Goal: Task Accomplishment & Management: Use online tool/utility

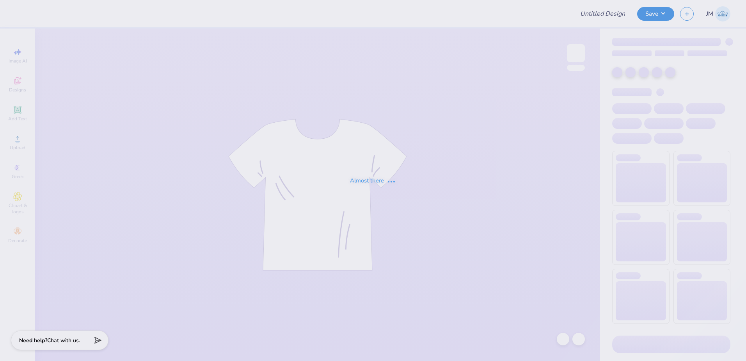
type input "Admin Mocks!"
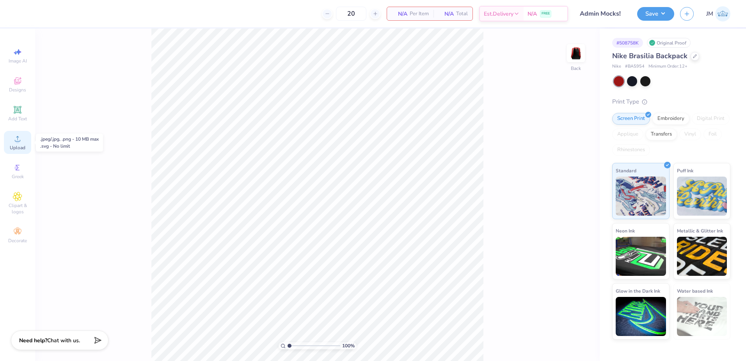
click at [18, 137] on icon at bounding box center [17, 138] width 5 height 5
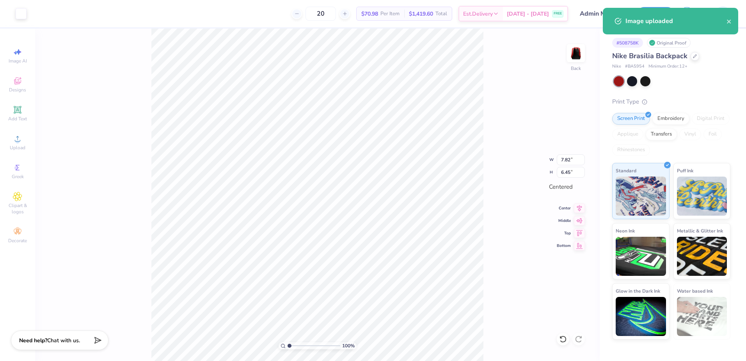
type input "2.95"
type input "2.44"
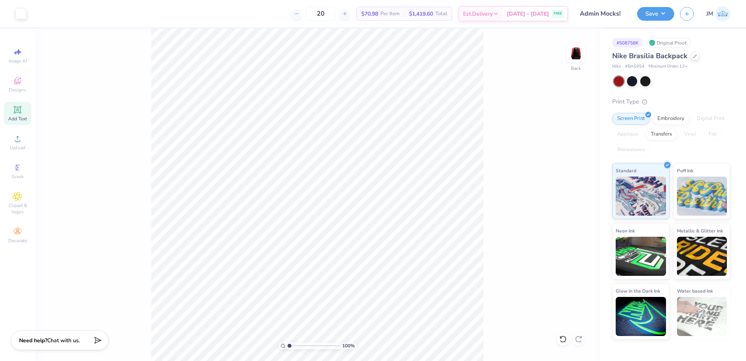
click at [20, 111] on icon at bounding box center [17, 110] width 6 height 6
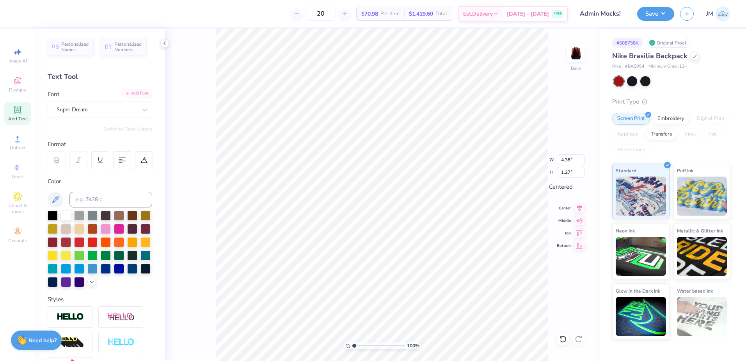
click at [144, 94] on div "Add Font" at bounding box center [136, 93] width 31 height 9
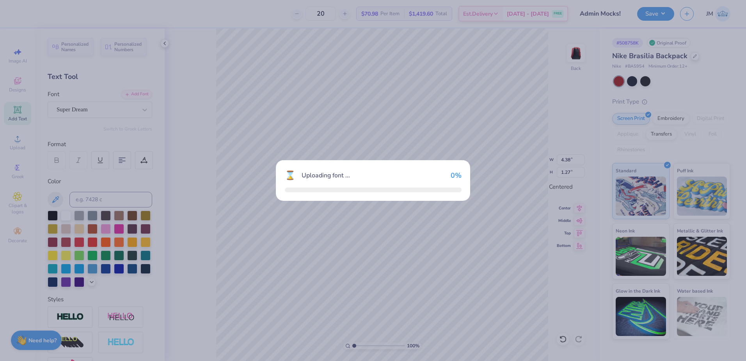
type input "4.66"
type input "1.42"
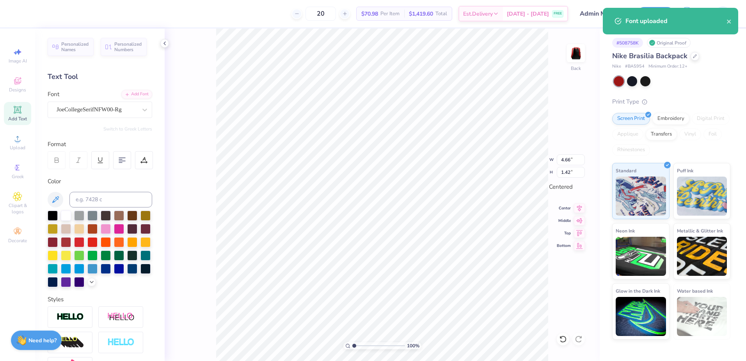
type textarea "SDSU"
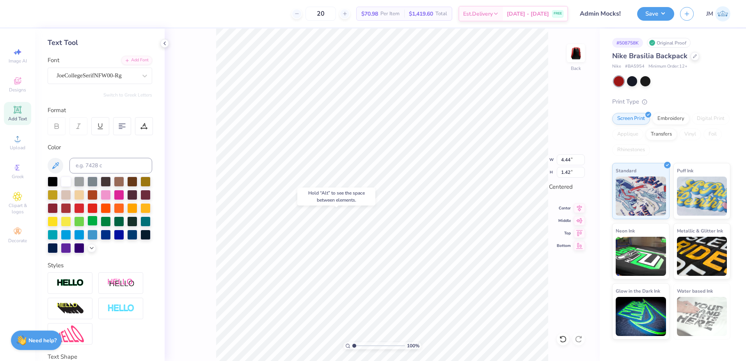
scroll to position [107, 0]
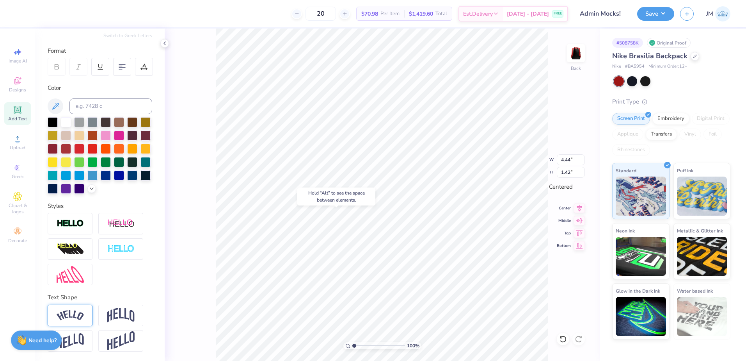
click at [75, 315] on img at bounding box center [70, 315] width 27 height 11
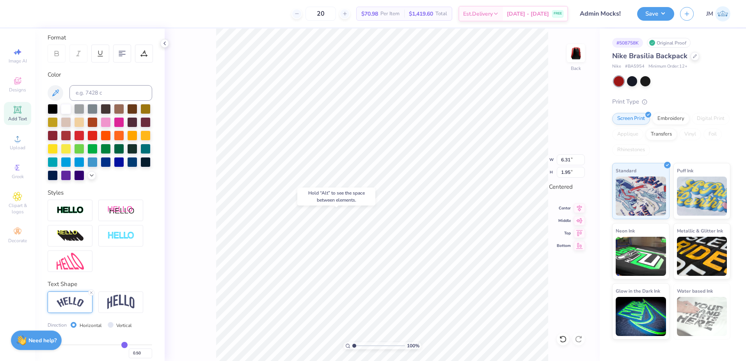
type input "6.31"
type input "1.95"
click at [120, 309] on img at bounding box center [120, 301] width 27 height 15
type input "4.44"
type input "2.15"
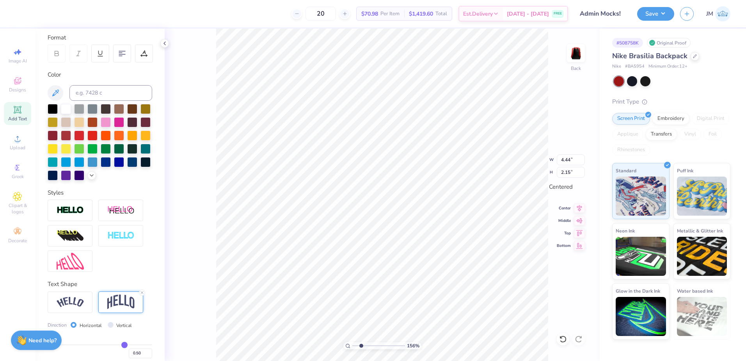
drag, startPoint x: 356, startPoint y: 342, endPoint x: 361, endPoint y: 343, distance: 5.1
type input "2.3"
click at [361, 343] on input "range" at bounding box center [379, 345] width 53 height 7
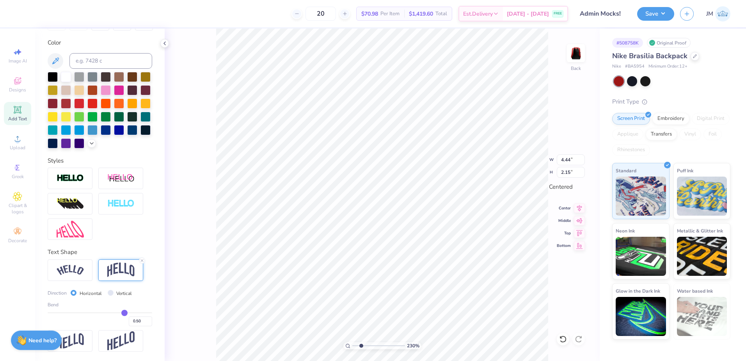
scroll to position [152, 0]
drag, startPoint x: 117, startPoint y: 312, endPoint x: 113, endPoint y: 311, distance: 3.9
click at [113, 311] on div "Bend 0.50" at bounding box center [100, 313] width 105 height 25
type input "0.52"
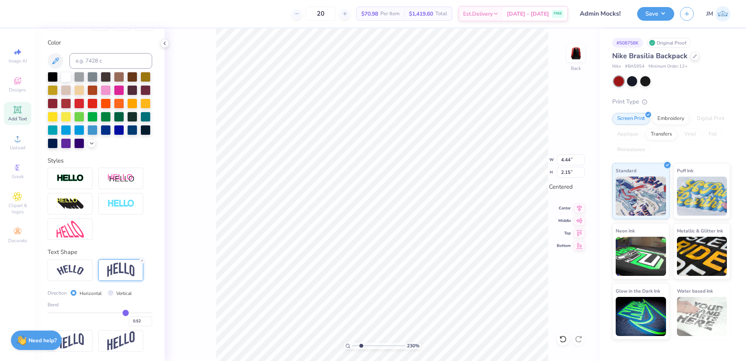
type input "0.51"
type input "0.5"
type input "0.50"
type input "0.49"
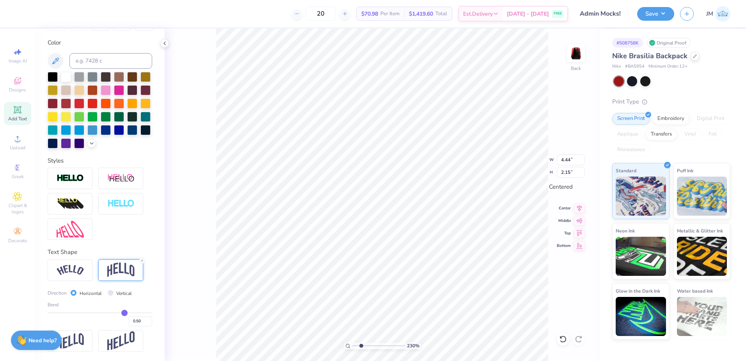
type input "0.49"
type input "0.47"
type input "0.45"
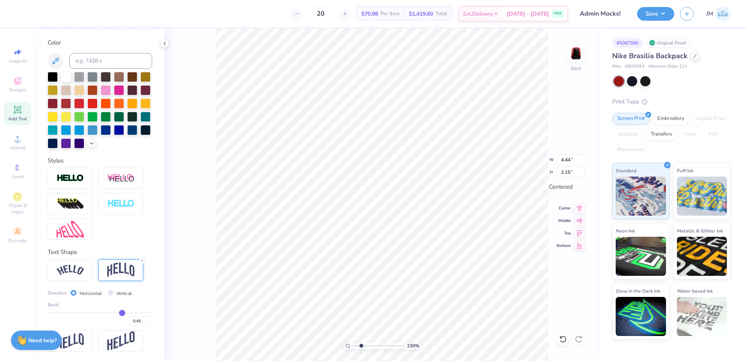
type input "0.43"
type input "0.42"
type input "0.41"
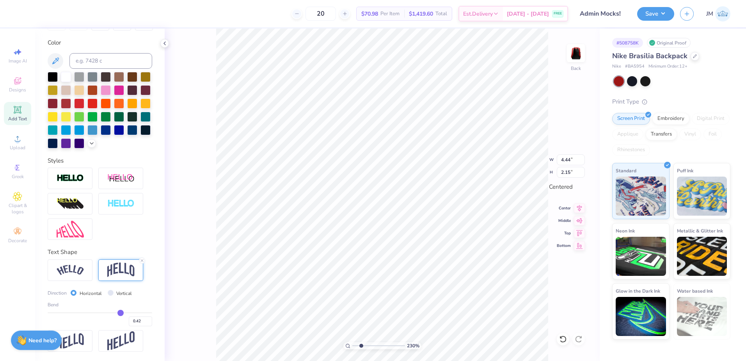
type input "0.41"
type input "0.4"
type input "0.40"
type input "0.39"
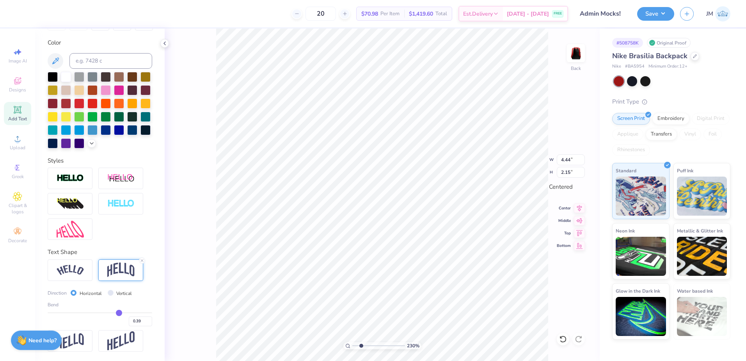
drag, startPoint x: 121, startPoint y: 312, endPoint x: 115, endPoint y: 312, distance: 6.2
type input "0.39"
click at [115, 312] on input "range" at bounding box center [100, 312] width 105 height 1
type input "1.98"
type input "0.38"
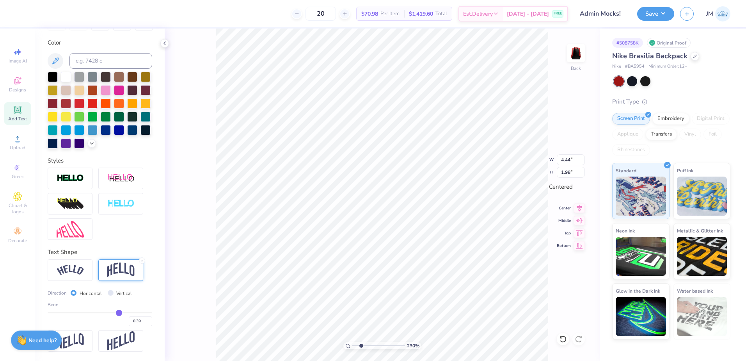
type input "0.38"
type input "0.37"
type input "0.36"
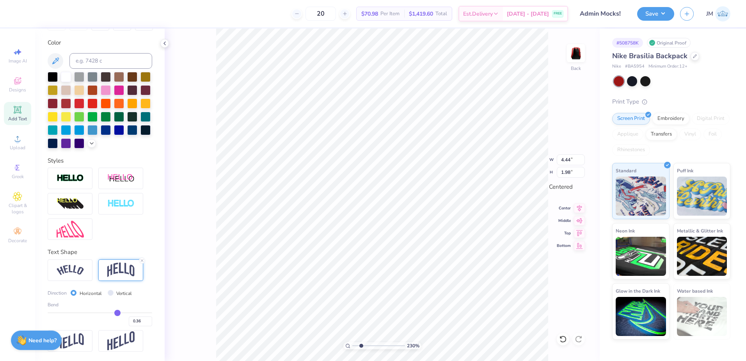
type input "0.35"
type input "0.34"
type input "0.33"
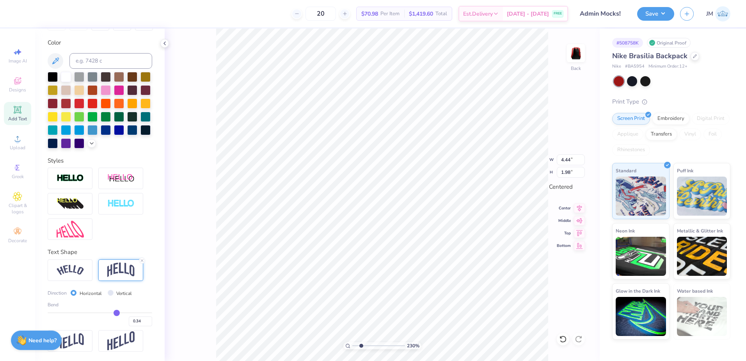
type input "0.33"
type input "0.32"
type input "0.31"
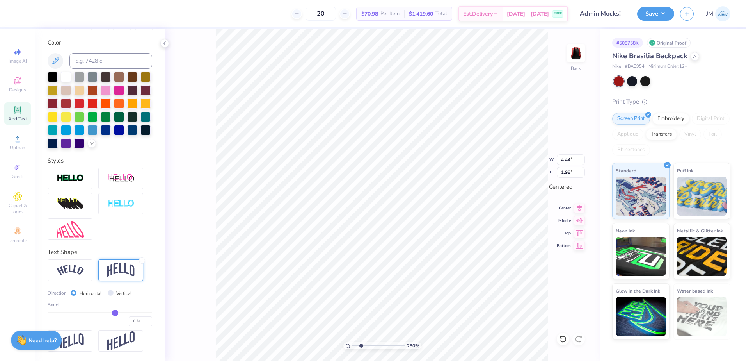
drag, startPoint x: 115, startPoint y: 312, endPoint x: 111, endPoint y: 312, distance: 3.9
type input "0.31"
click at [111, 312] on input "range" at bounding box center [100, 312] width 105 height 1
type input "1.87"
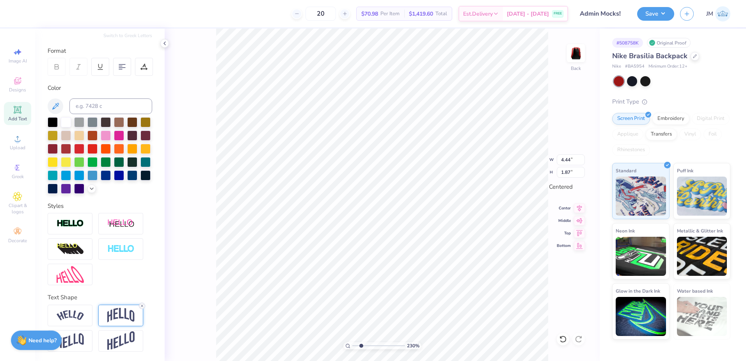
click at [142, 307] on icon at bounding box center [142, 305] width 5 height 5
type input "1.42"
type textarea "COLLEGE OF BUSINESS"
type input "1.48"
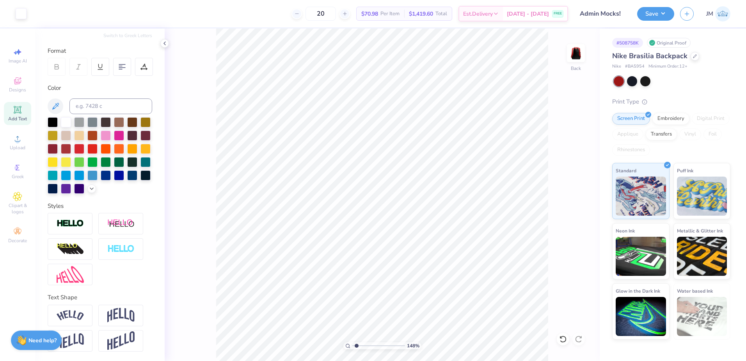
click at [357, 345] on input "range" at bounding box center [379, 345] width 53 height 7
type input "3.98"
type input "0.30"
type input "3.19"
type input "0.24"
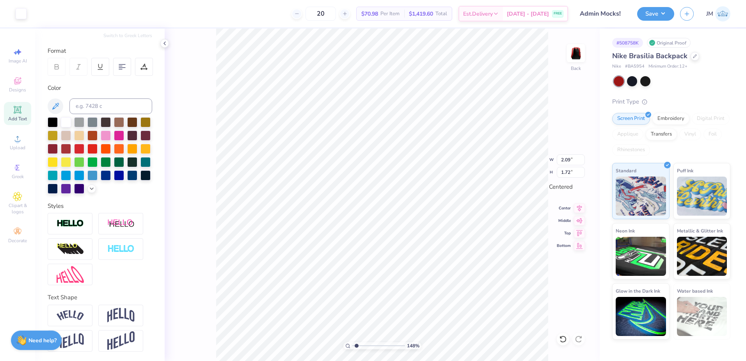
type input "2.09"
type input "1.72"
type input "2.36"
type input "1.94"
type input "3.19"
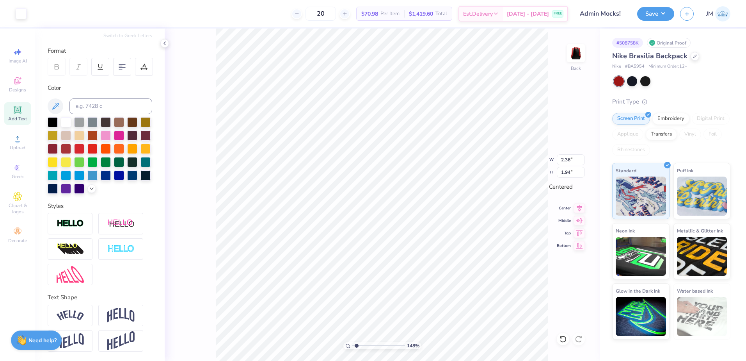
type input "0.24"
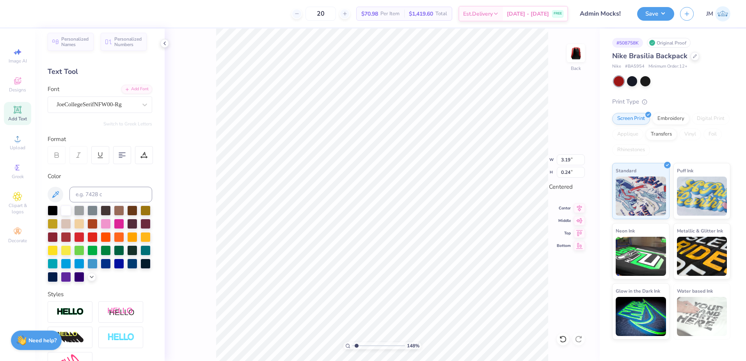
scroll to position [0, 0]
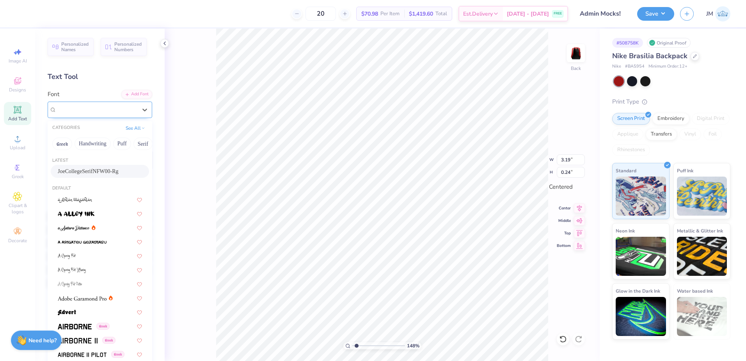
click at [104, 107] on div "JoeCollegeSerifNFW00-Rg" at bounding box center [97, 109] width 82 height 12
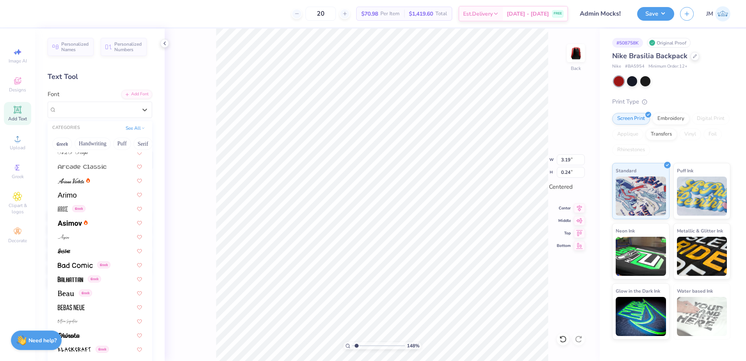
scroll to position [260, 0]
click at [98, 220] on div at bounding box center [100, 220] width 84 height 8
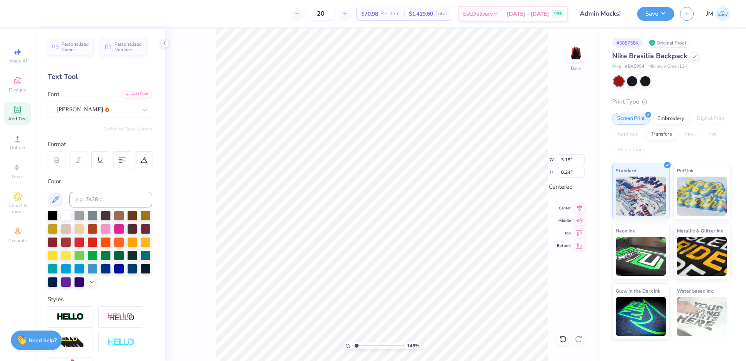
type input "3.23"
type input "0.22"
paste textarea "®"
type textarea "®"
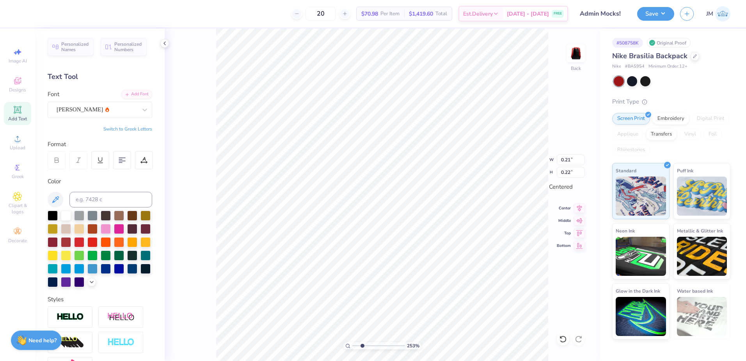
type input "2.53"
click at [362, 347] on input "range" at bounding box center [379, 345] width 53 height 7
click at [484, 277] on li "Group" at bounding box center [491, 274] width 61 height 15
type input "2.36"
type input "1.94"
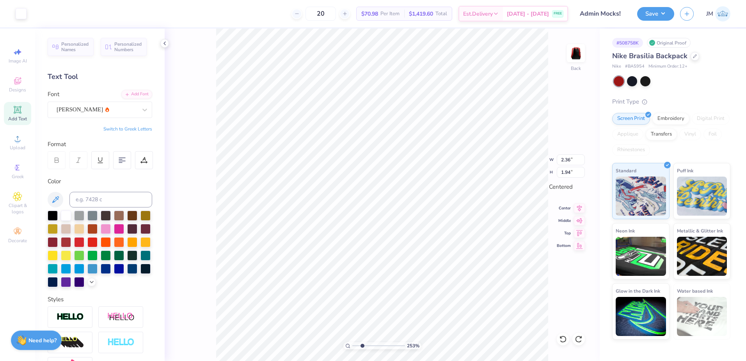
type input "4.55"
type input "1.87"
type input "1.34"
click at [356, 345] on input "range" at bounding box center [379, 345] width 53 height 7
click at [435, 269] on li "Group" at bounding box center [431, 274] width 61 height 15
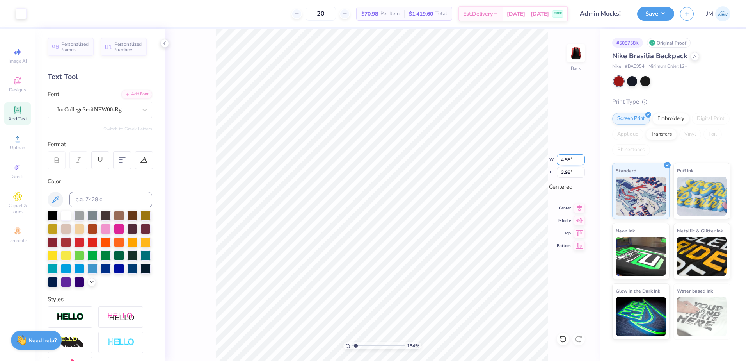
click at [571, 156] on input "4.55" at bounding box center [571, 159] width 28 height 11
type input "7.00"
type input "6.13"
click at [568, 157] on input "7.00" at bounding box center [571, 159] width 28 height 11
type input "6.00"
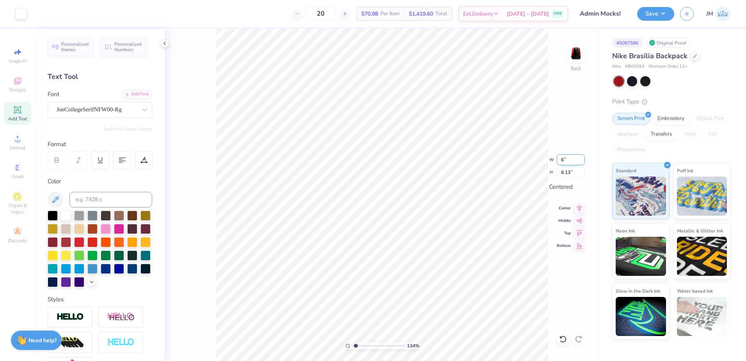
type input "5.26"
click at [564, 160] on input "6.00" at bounding box center [571, 159] width 28 height 11
type input "5.00"
type input "4.38"
click at [583, 205] on icon at bounding box center [579, 207] width 11 height 9
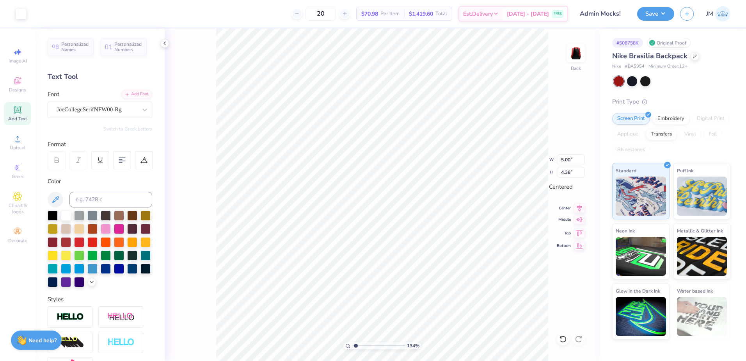
click at [580, 219] on icon at bounding box center [580, 219] width 7 height 5
drag, startPoint x: 353, startPoint y: 347, endPoint x: 348, endPoint y: 347, distance: 5.1
type input "1"
click at [353, 347] on input "range" at bounding box center [379, 345] width 53 height 7
click at [651, 13] on button "Save" at bounding box center [656, 13] width 37 height 14
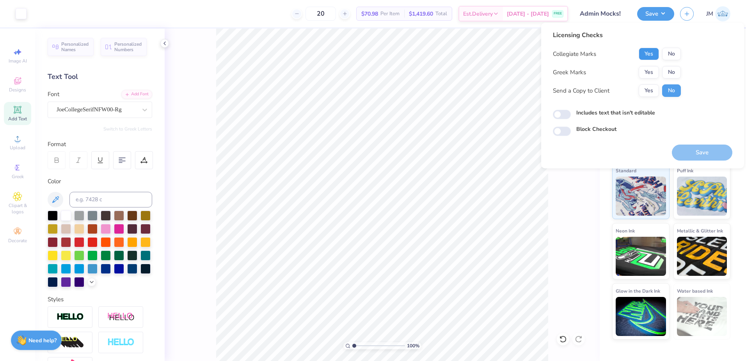
click at [654, 54] on button "Yes" at bounding box center [649, 54] width 20 height 12
click at [670, 68] on button "No" at bounding box center [672, 72] width 19 height 12
click at [697, 154] on button "Save" at bounding box center [702, 152] width 61 height 16
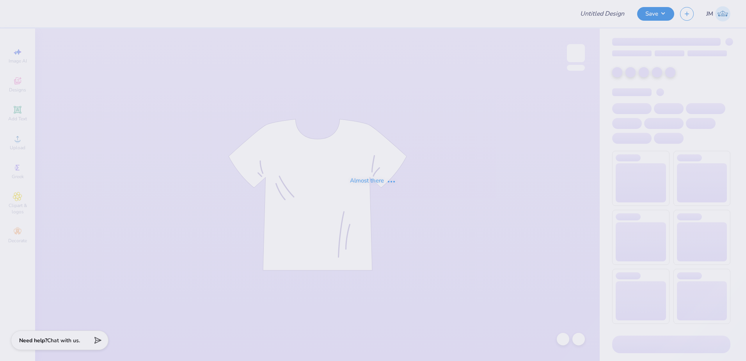
type input "Admin Mocks!"
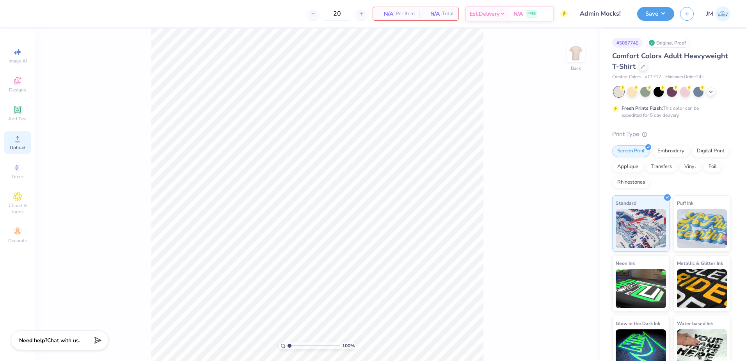
click at [21, 140] on icon at bounding box center [17, 138] width 9 height 9
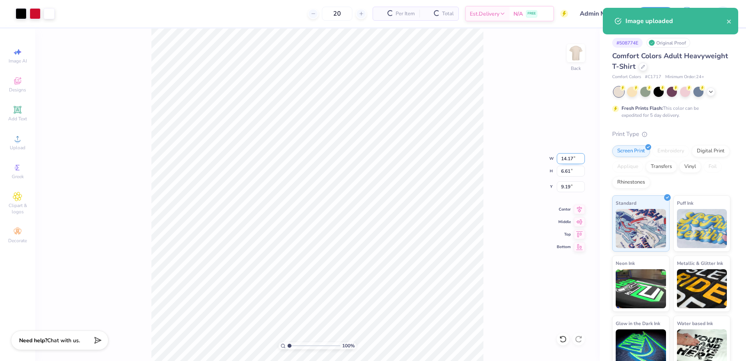
click at [569, 163] on input "14.17" at bounding box center [571, 158] width 28 height 11
type input "12.50"
type input "5.83"
click at [568, 187] on input "9.58" at bounding box center [571, 186] width 28 height 11
type input "3.00"
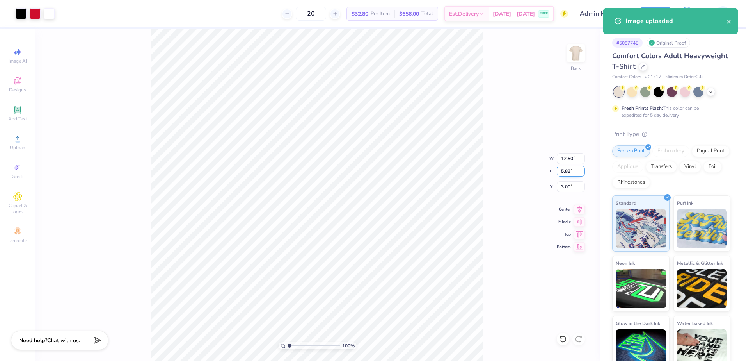
click at [567, 168] on input "5.83" at bounding box center [571, 171] width 28 height 11
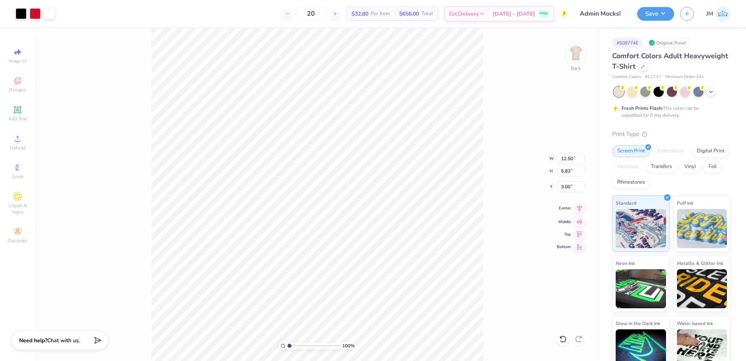
click at [578, 208] on icon at bounding box center [579, 207] width 11 height 9
click at [574, 164] on div "100 % Back W 12.50 12.50 " H 5.83 5.83 " Y 3.00 3.00 " Center Middle Top Bottom" at bounding box center [317, 194] width 565 height 332
click at [570, 159] on div "100 % Back W 12.50 H 5.83 Y 3.00 Center Middle Top Bottom" at bounding box center [317, 194] width 565 height 332
click at [566, 160] on input "12.50" at bounding box center [571, 158] width 28 height 11
type input "10.00"
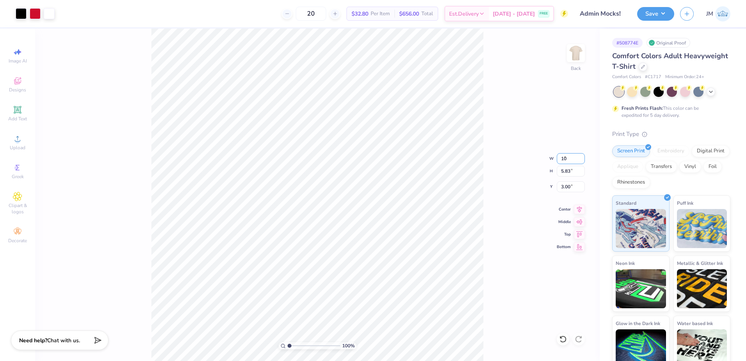
type input "4.66"
type input "3.58"
click at [568, 160] on input "10.00" at bounding box center [571, 158] width 28 height 11
type input "11.00"
type input "5.13"
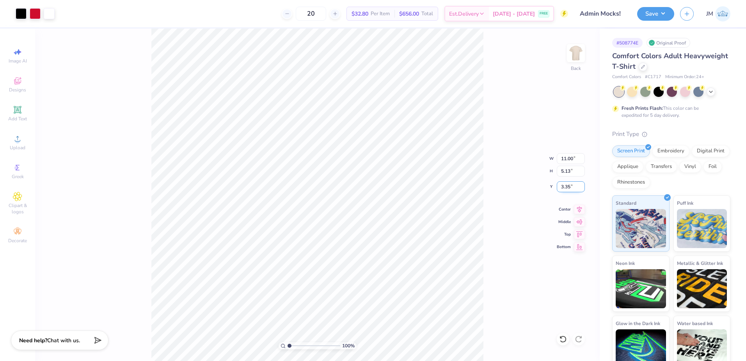
click at [563, 187] on input "3.35" at bounding box center [571, 186] width 28 height 11
type input "3.00"
click at [567, 170] on input "5.13" at bounding box center [571, 171] width 28 height 11
click at [582, 209] on icon at bounding box center [579, 207] width 11 height 9
click at [659, 19] on button "Save" at bounding box center [656, 13] width 37 height 14
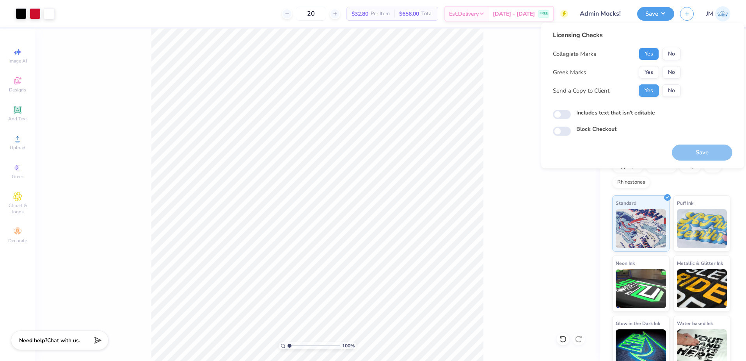
click at [643, 49] on button "Yes" at bounding box center [649, 54] width 20 height 12
click at [673, 73] on button "No" at bounding box center [672, 72] width 19 height 12
click at [695, 153] on button "Save" at bounding box center [702, 152] width 61 height 16
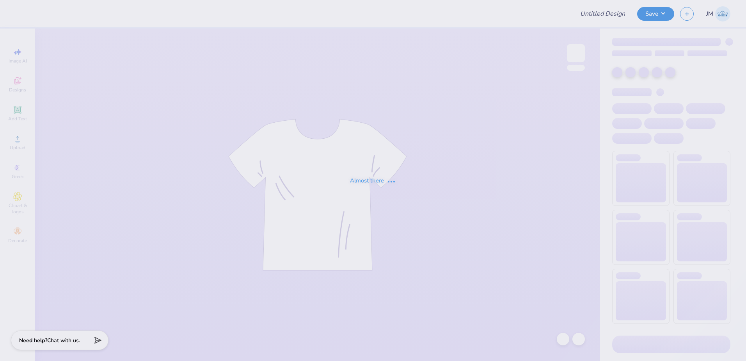
type input "Admin Mocks!"
